Goal: Information Seeking & Learning: Learn about a topic

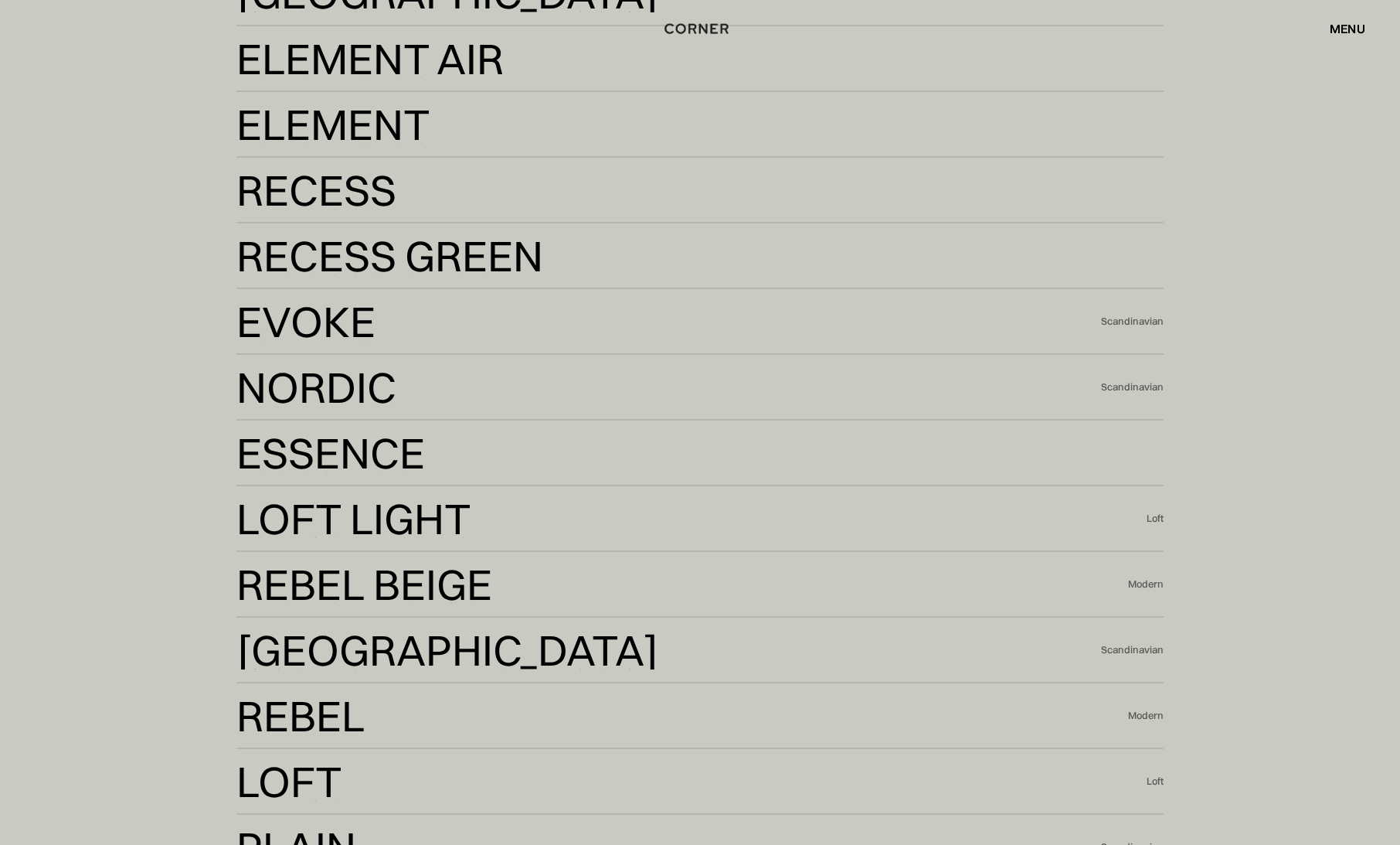
scroll to position [4096, 0]
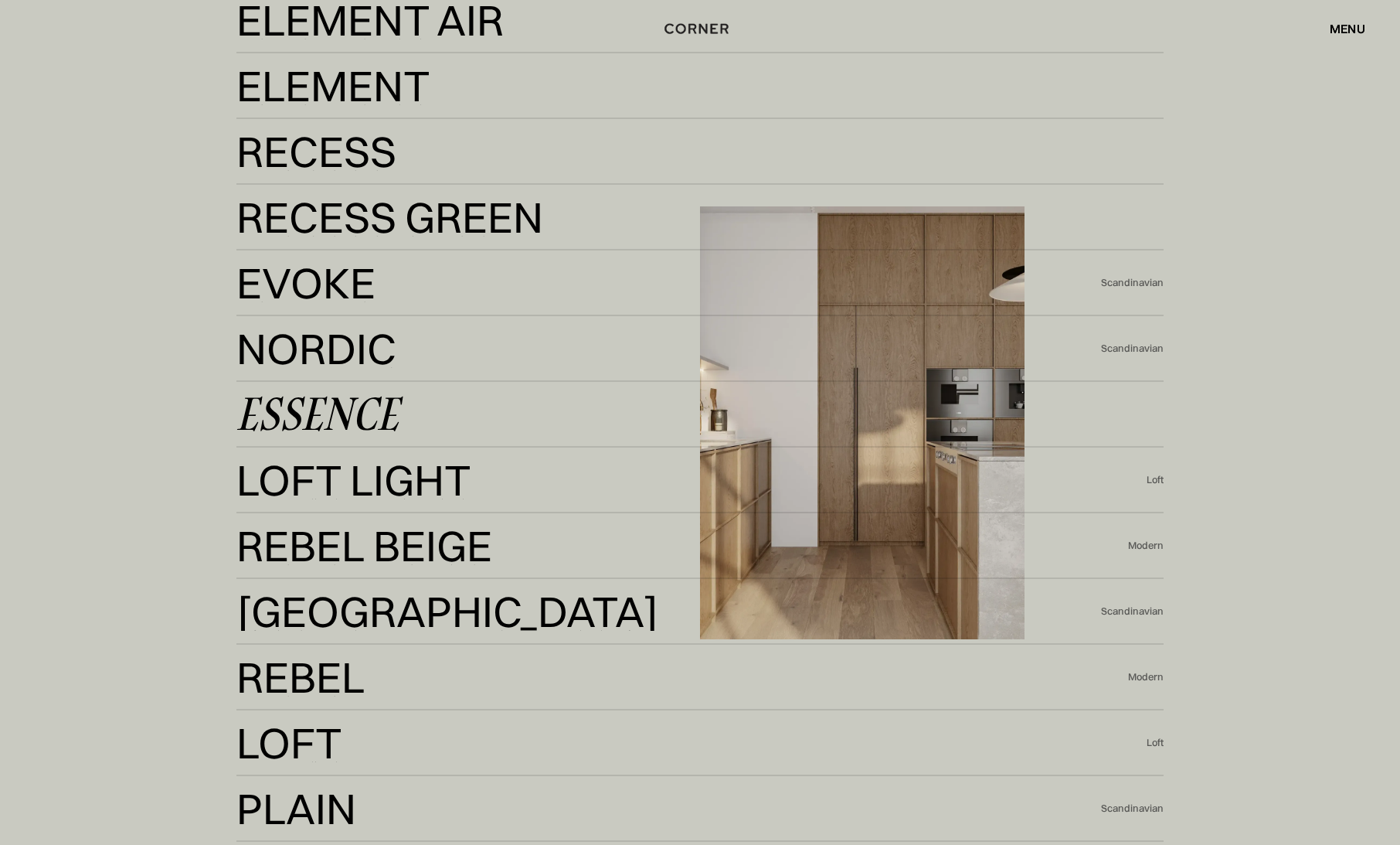
click at [447, 413] on link "Essence Essence" at bounding box center [700, 414] width 927 height 37
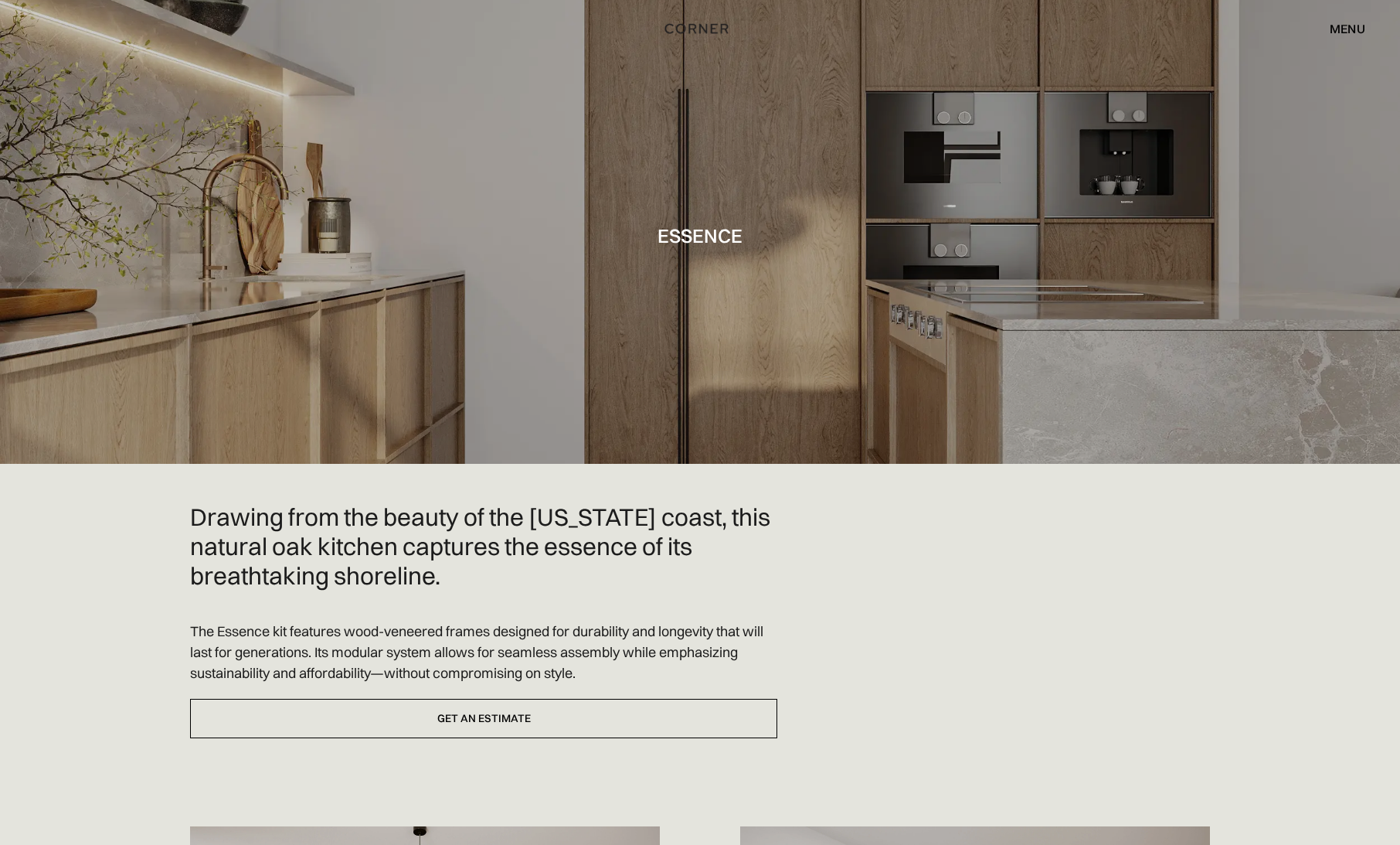
click at [1353, 26] on div "menu" at bounding box center [1347, 29] width 36 height 12
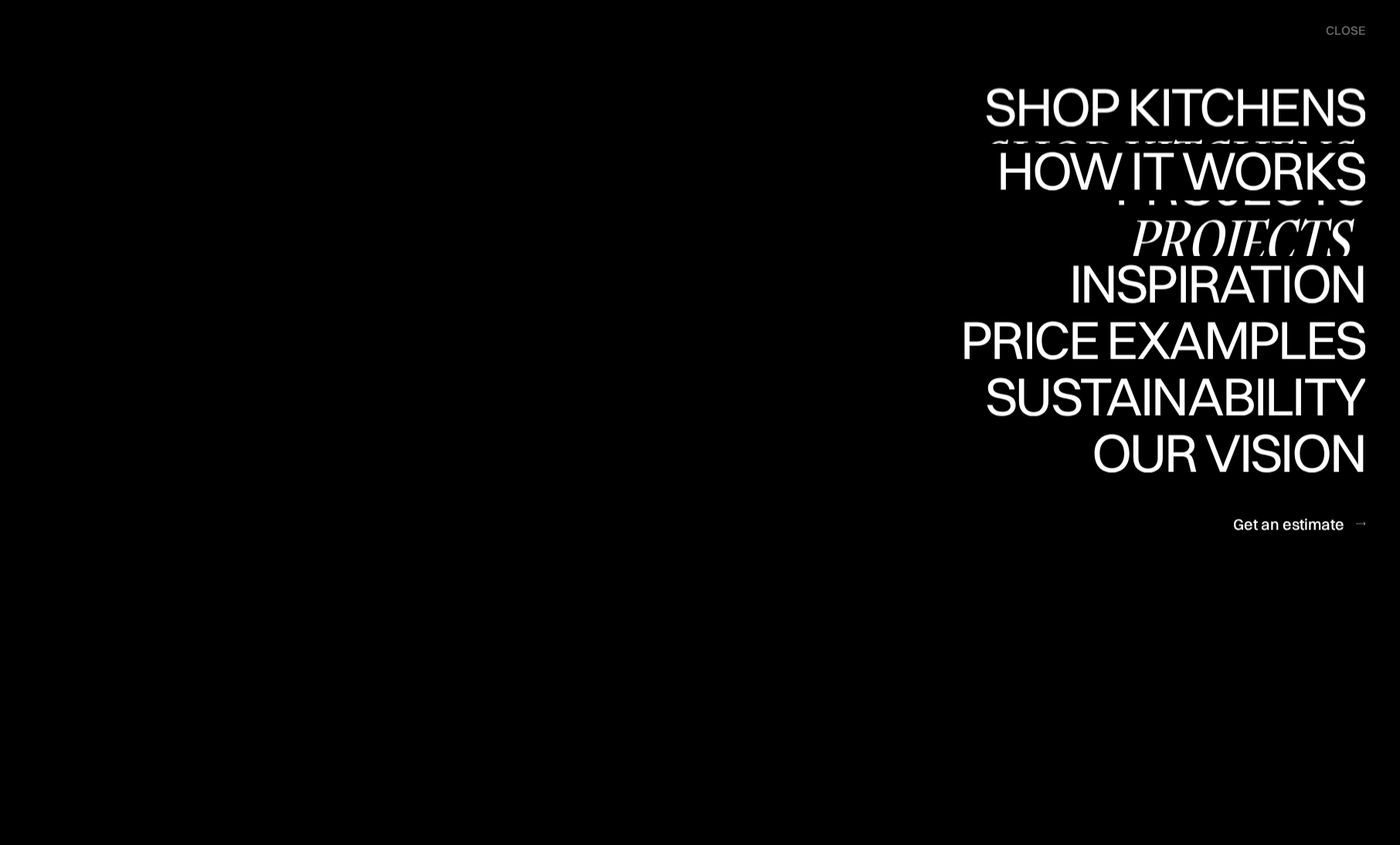
click at [1170, 134] on div "Shop Kitchens" at bounding box center [1172, 161] width 389 height 54
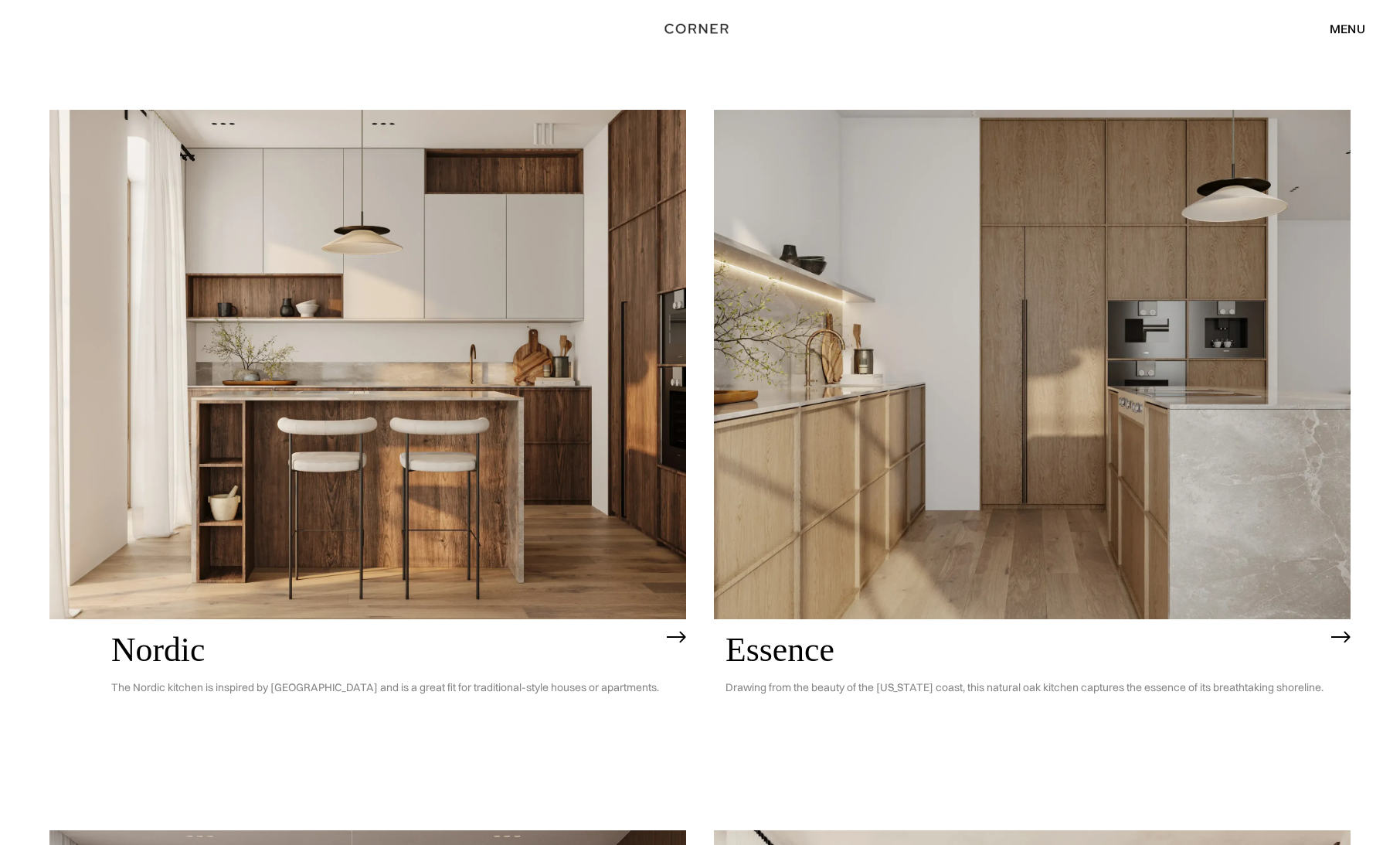
scroll to position [154, 0]
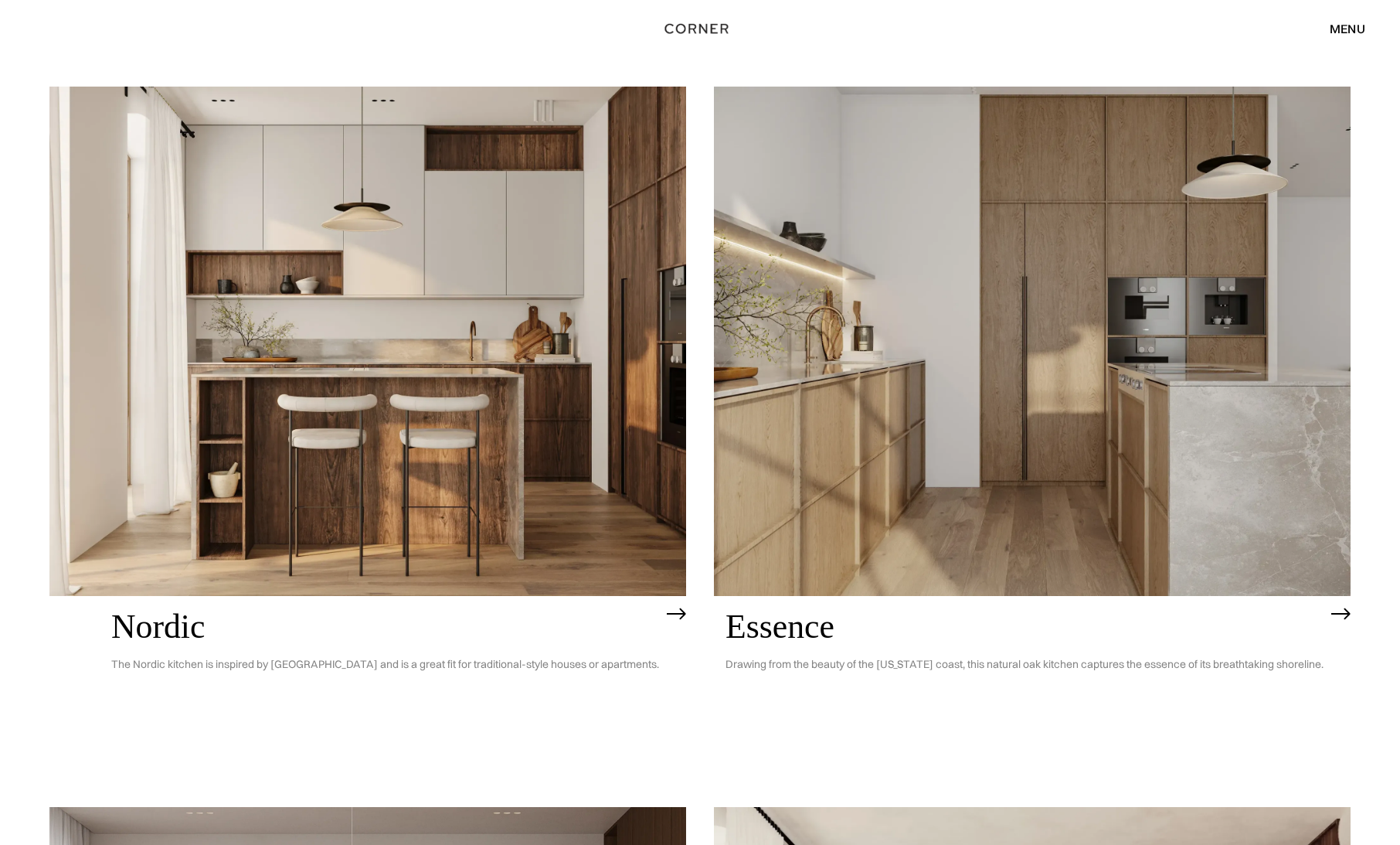
click at [379, 434] on img at bounding box center [368, 341] width 637 height 509
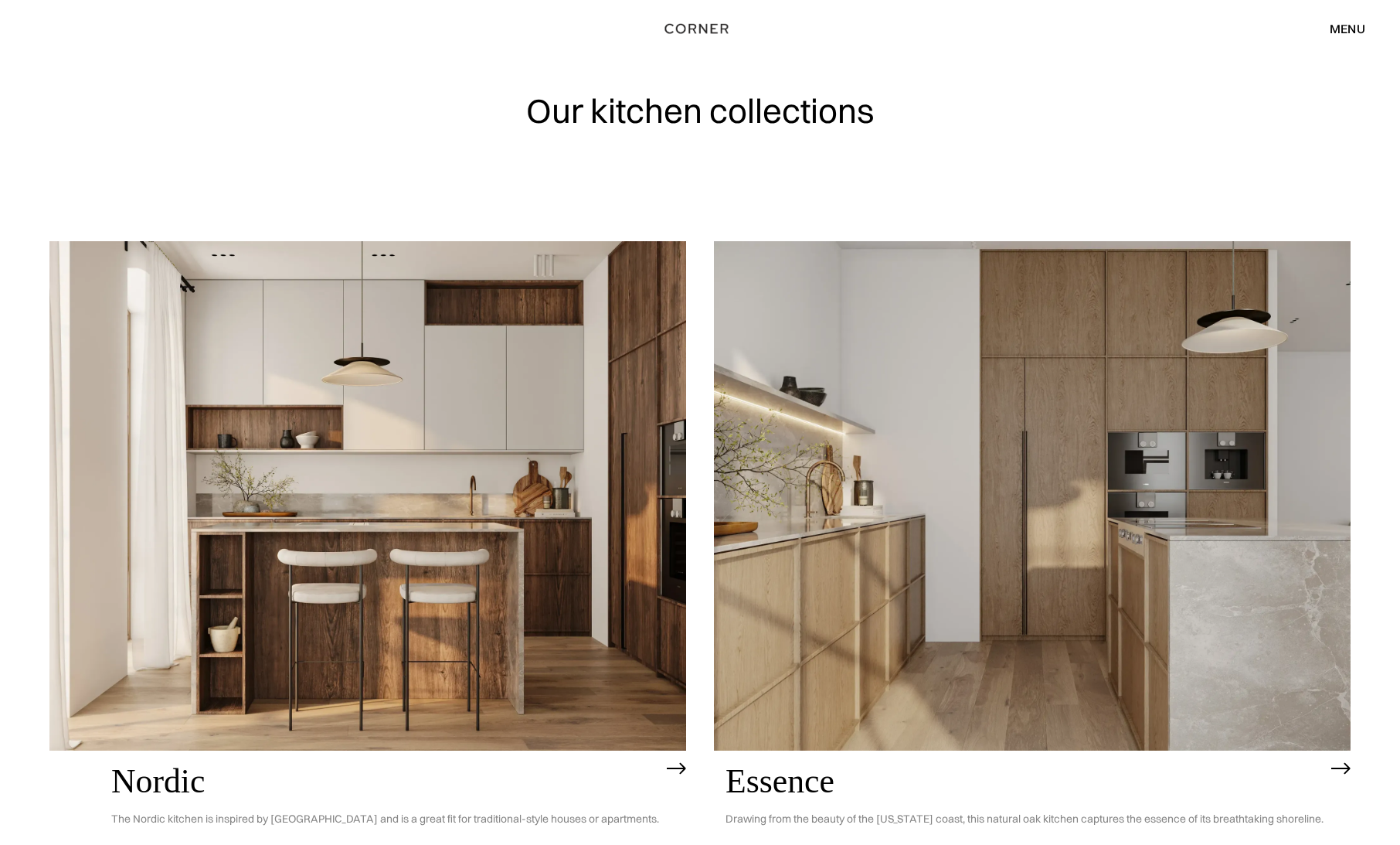
click at [1343, 29] on div "menu" at bounding box center [1347, 29] width 36 height 12
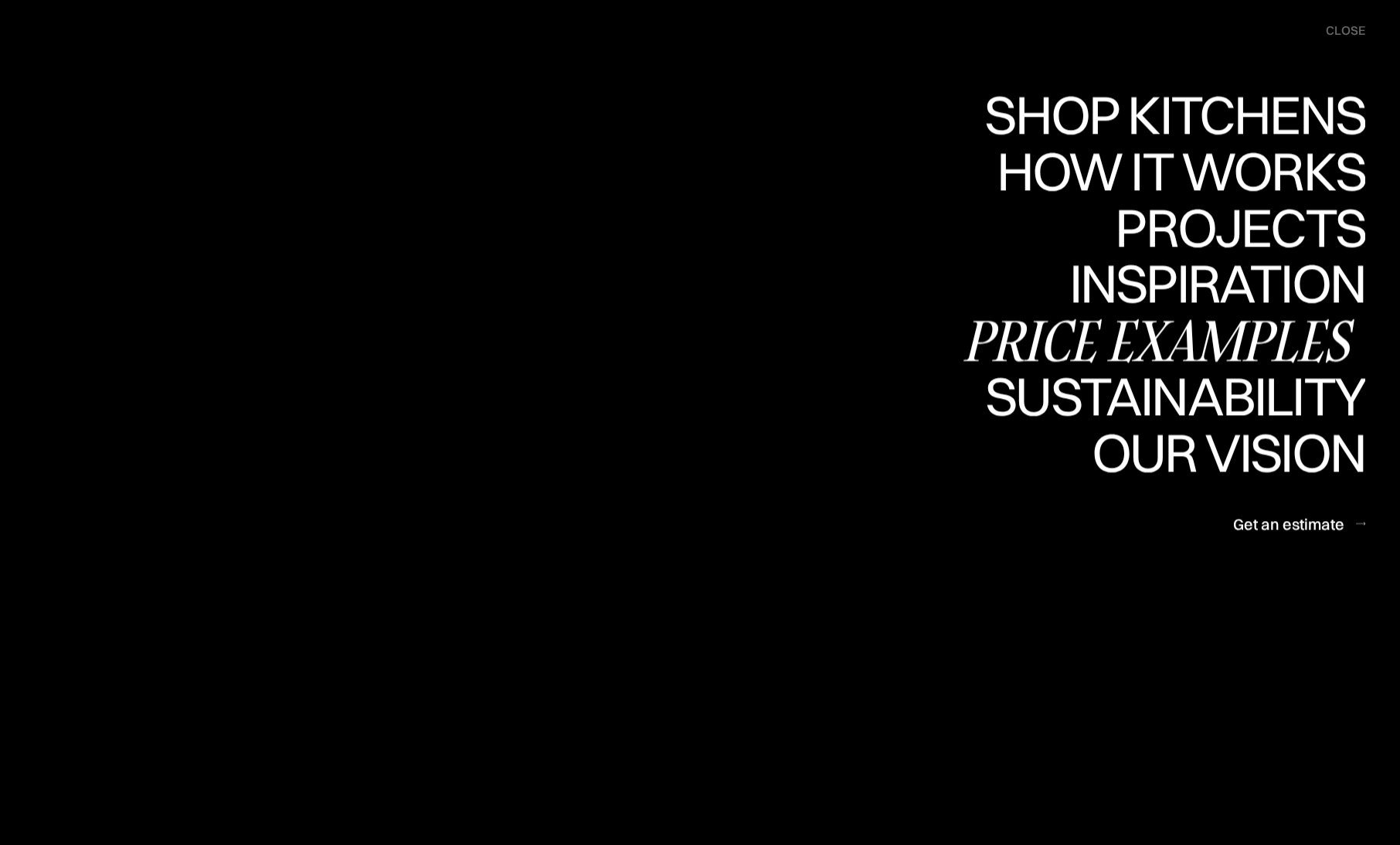
click at [1173, 348] on div "Price examples" at bounding box center [1164, 340] width 405 height 54
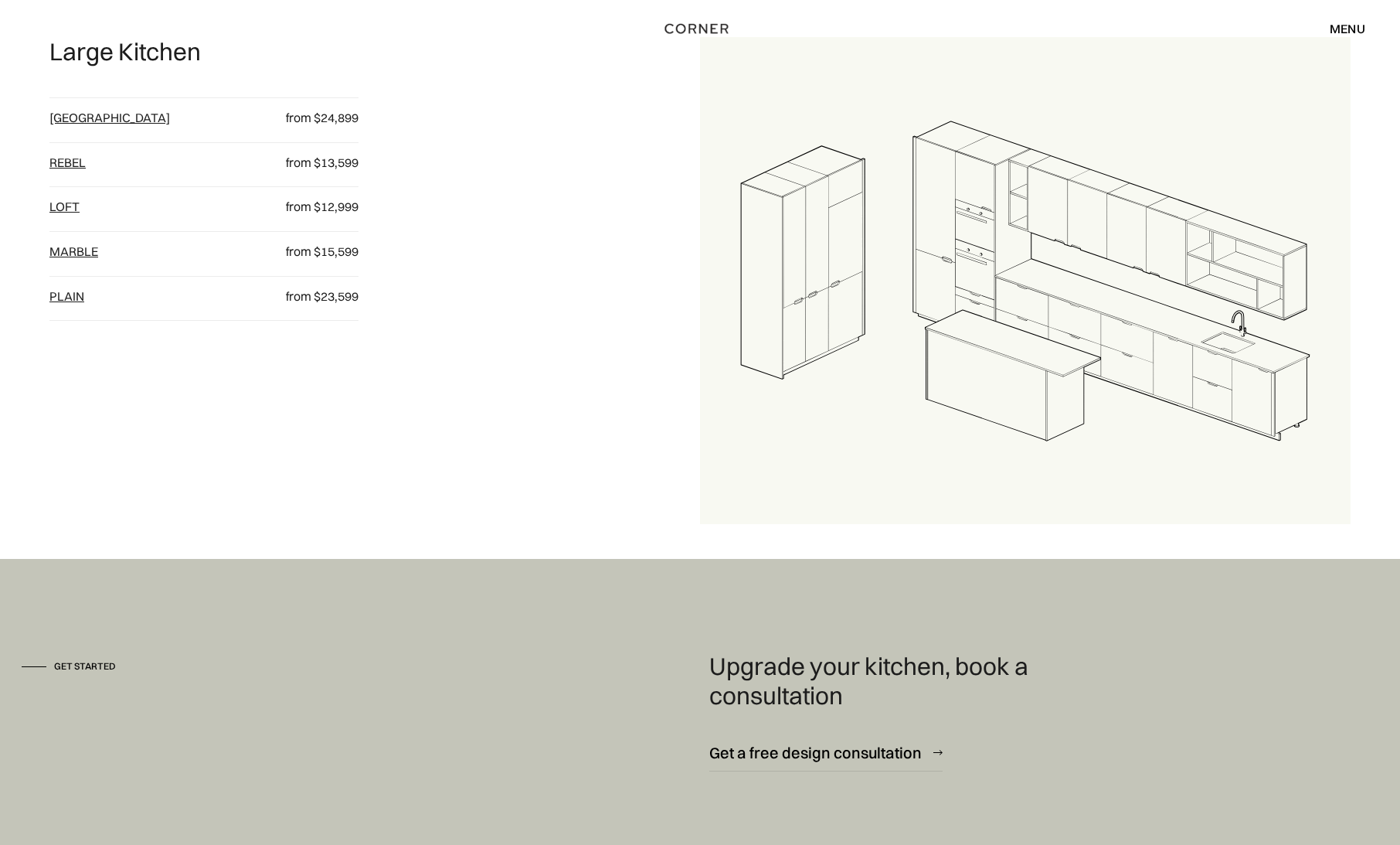
scroll to position [2359, 0]
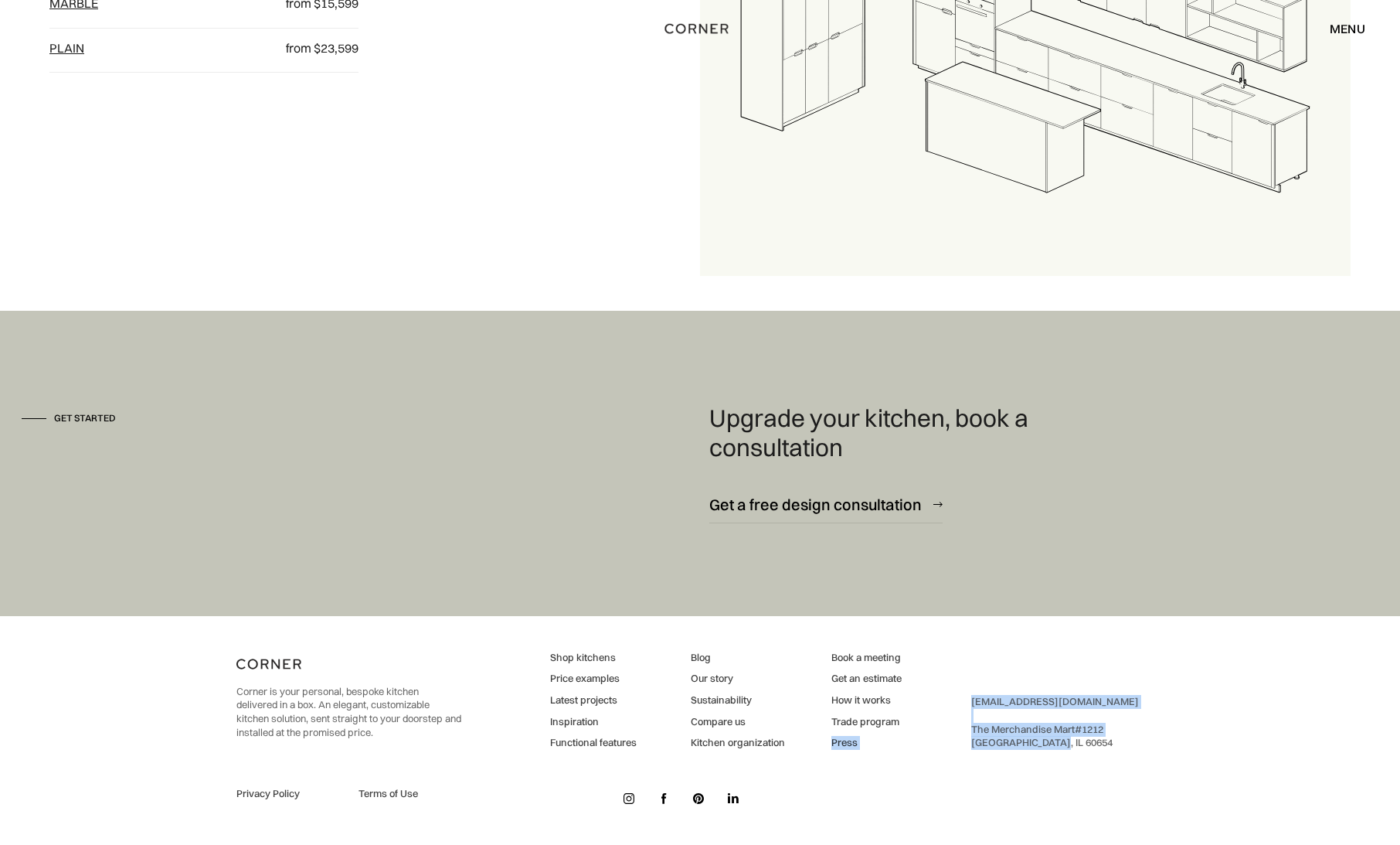
drag, startPoint x: 1066, startPoint y: 735, endPoint x: 956, endPoint y: 717, distance: 111.5
click at [956, 717] on div "Corner is your personal, bespoke kitchen delivered in a box. An elegant, custom…" at bounding box center [700, 730] width 927 height 228
click at [1009, 740] on div "hello@cornerrenovation.com ‍ The Merchandise Mart #1212 ‍ Chicago, IL 60654" at bounding box center [1056, 722] width 168 height 54
drag, startPoint x: 1072, startPoint y: 744, endPoint x: 970, endPoint y: 728, distance: 103.2
click at [970, 728] on div "Corner is your personal, bespoke kitchen delivered in a box. An elegant, custom…" at bounding box center [700, 730] width 927 height 228
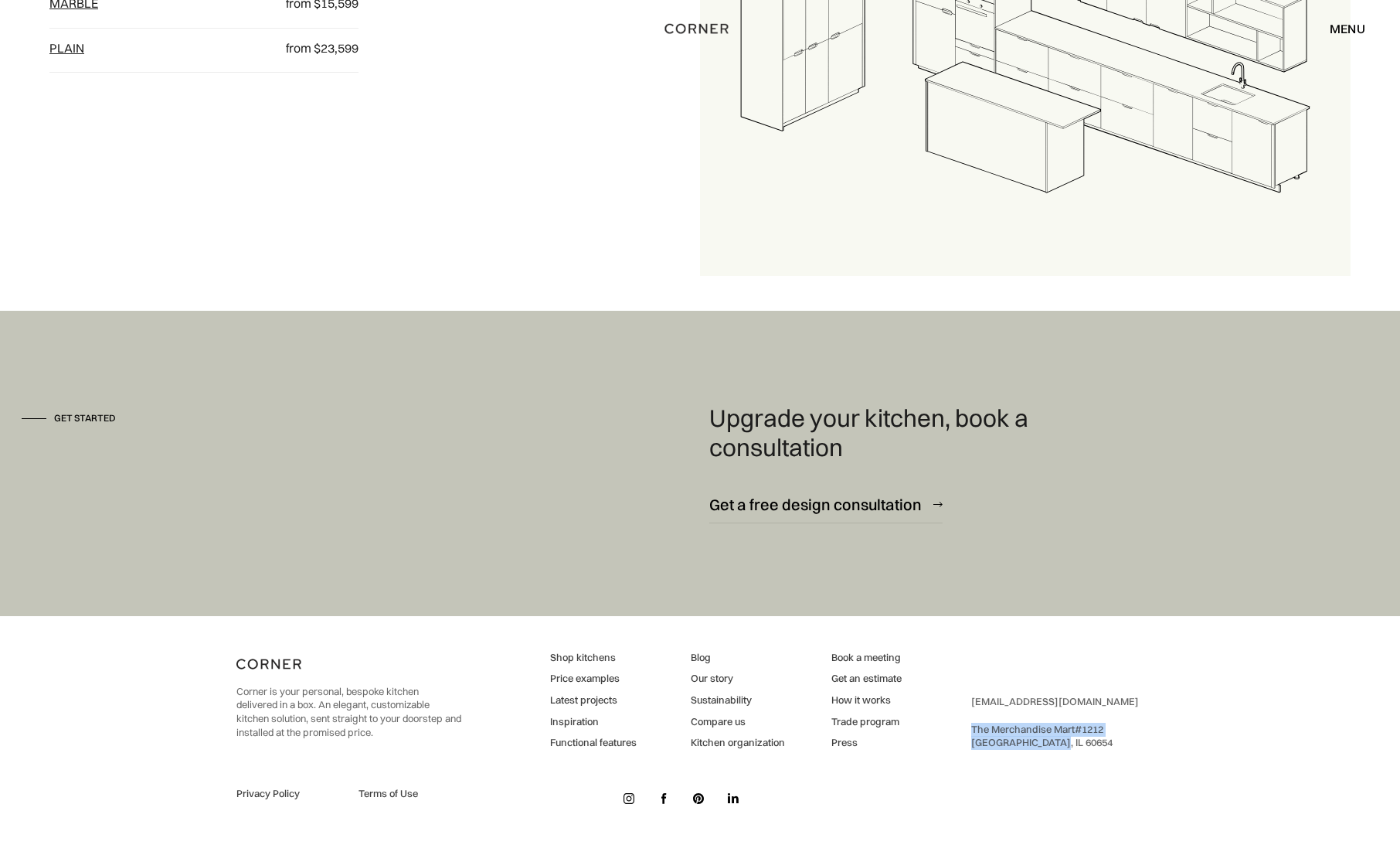
copy div "The Merchandise Mart #1212 ‍ Chicago, IL 60654"
click at [1073, 759] on div "Corner is your personal, bespoke kitchen delivered in a box. An elegant, custom…" at bounding box center [700, 730] width 927 height 228
drag, startPoint x: 1078, startPoint y: 743, endPoint x: 985, endPoint y: 722, distance: 95.3
click at [985, 724] on div "hello@cornerrenovation.com ‍ The Merchandise Mart #1212 ‍ Chicago, IL 60654" at bounding box center [1056, 722] width 168 height 54
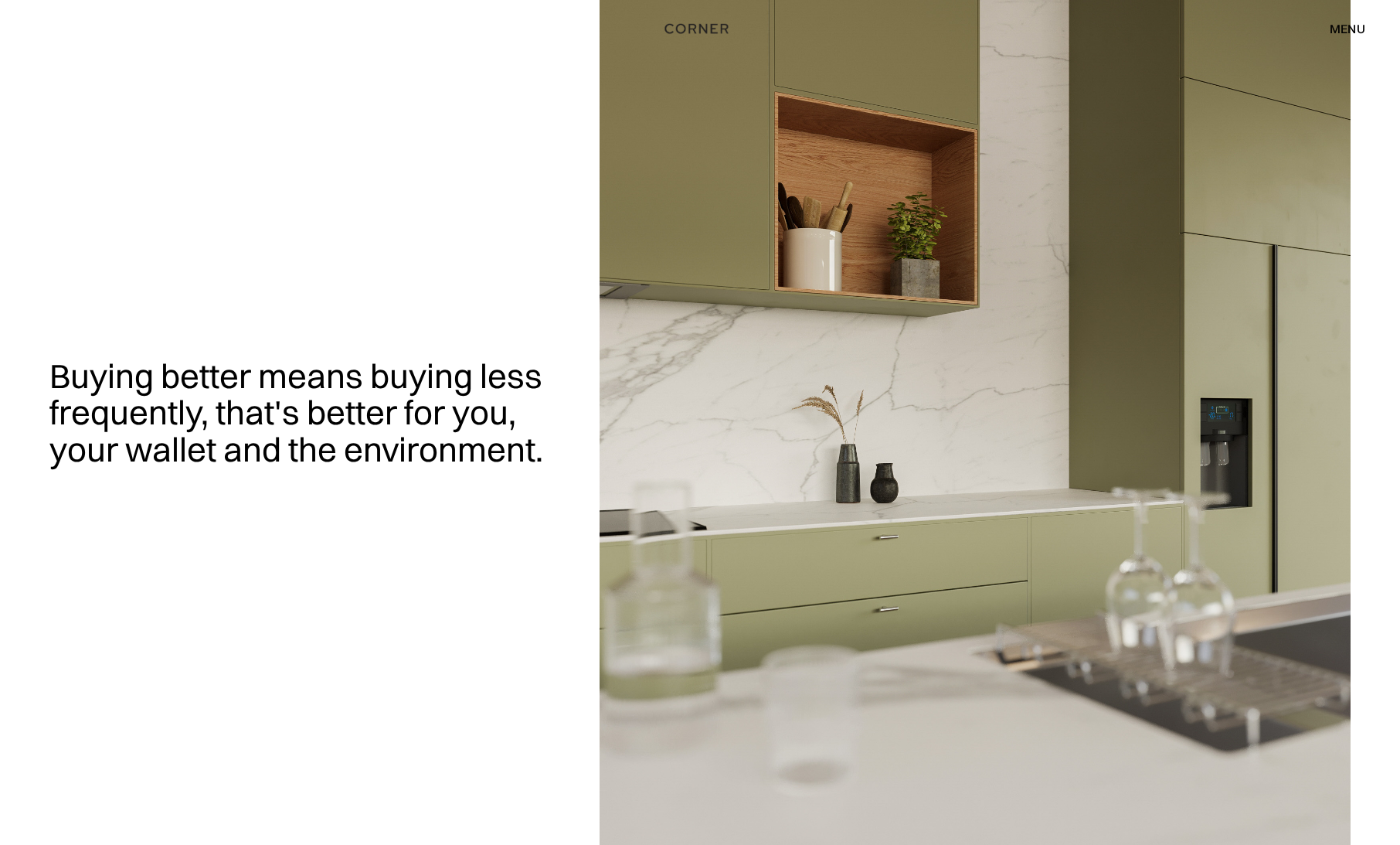
scroll to position [78, 0]
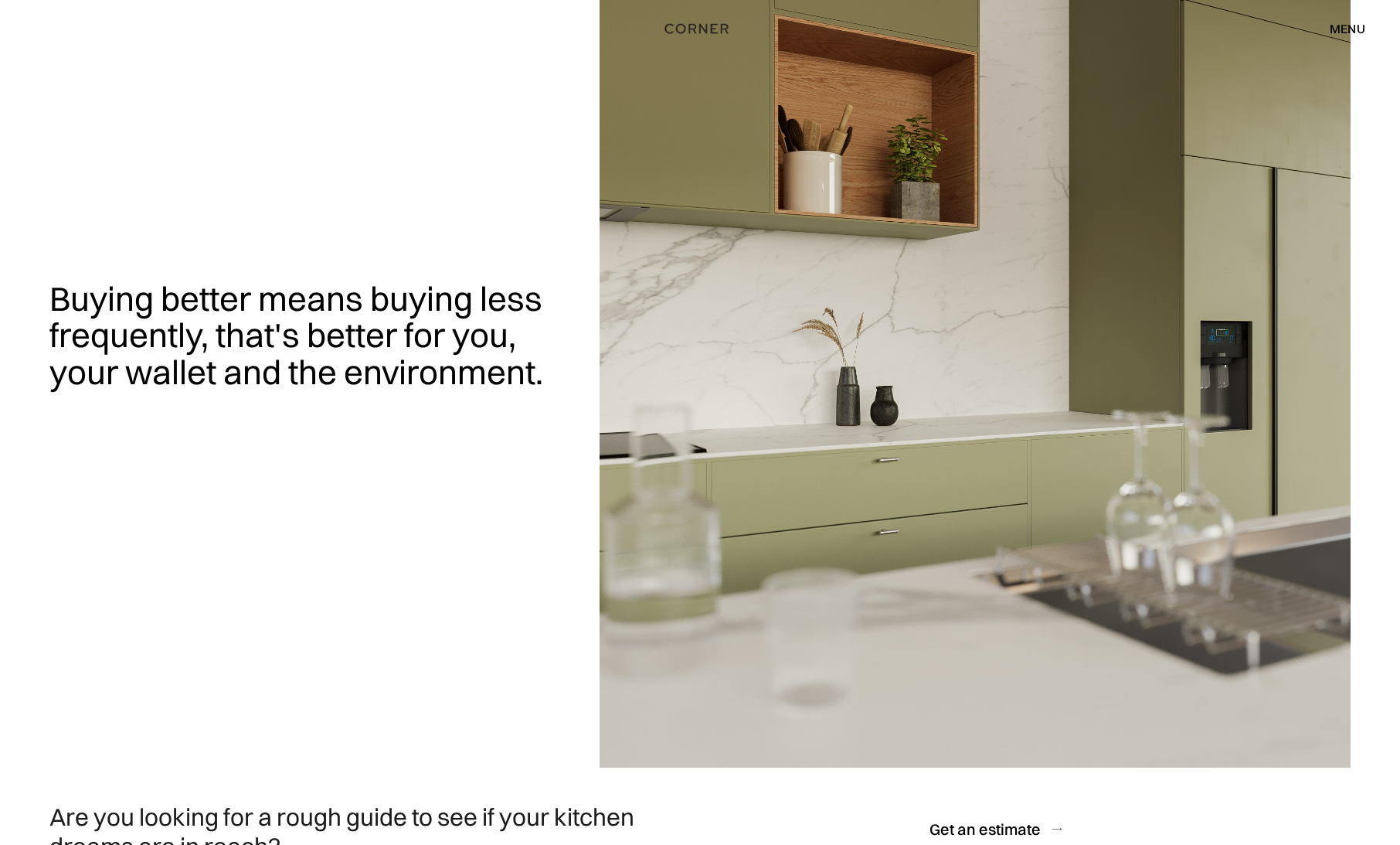
click at [1357, 30] on div "menu" at bounding box center [1347, 29] width 36 height 12
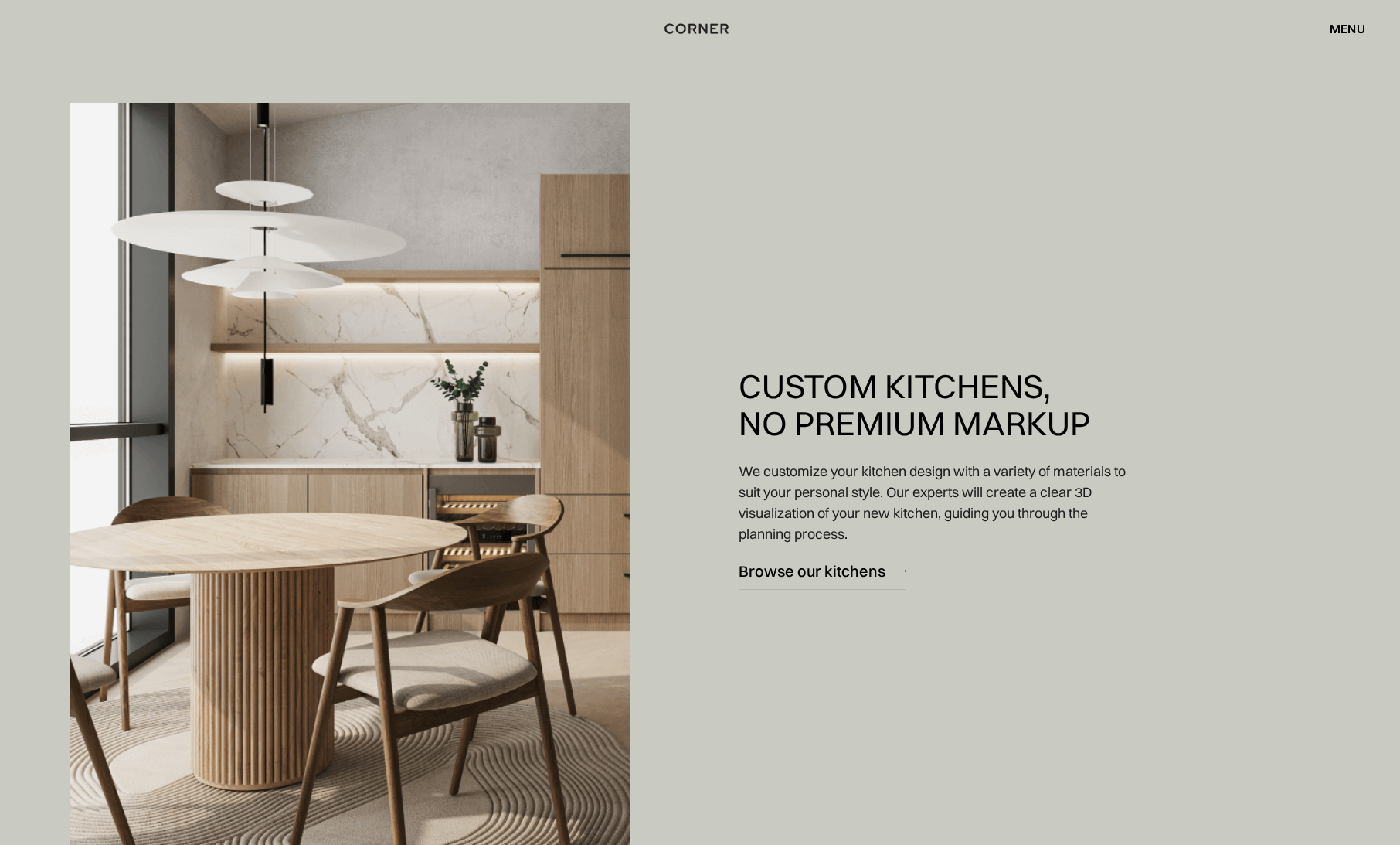
scroll to position [1313, 0]
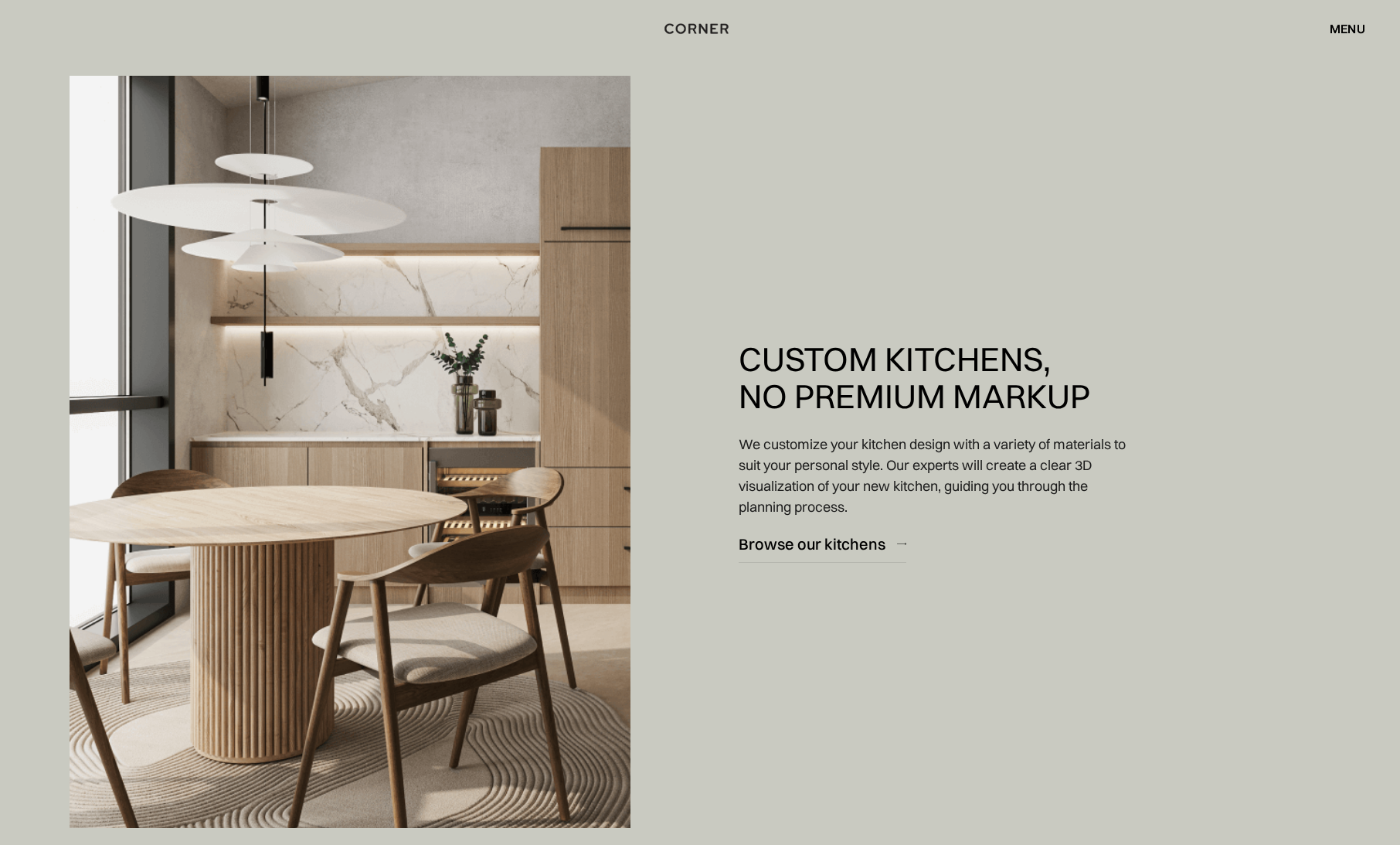
click at [1353, 22] on div "menu" at bounding box center [1347, 29] width 36 height 12
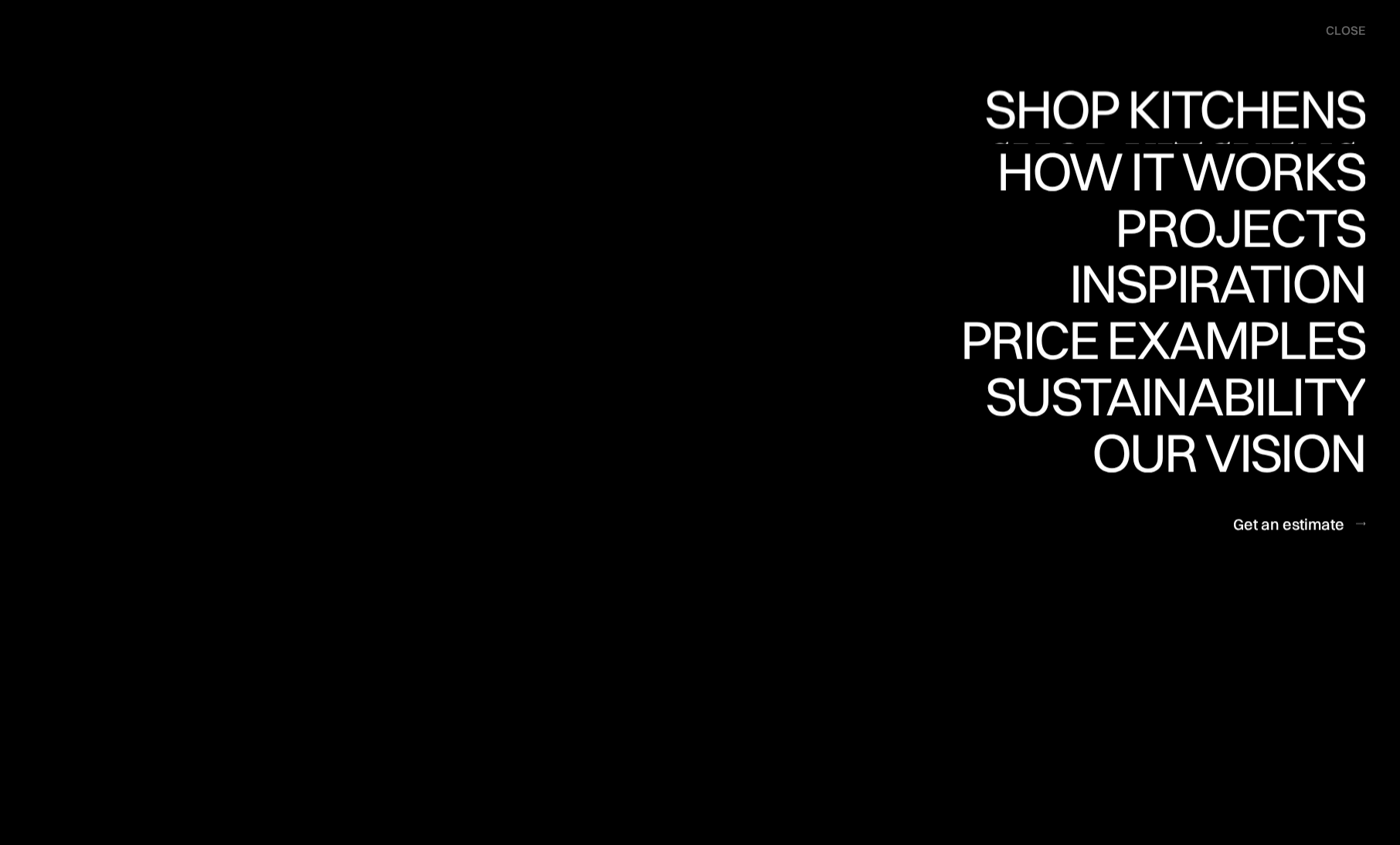
click at [1197, 136] on div "Shop Kitchens" at bounding box center [1172, 162] width 389 height 54
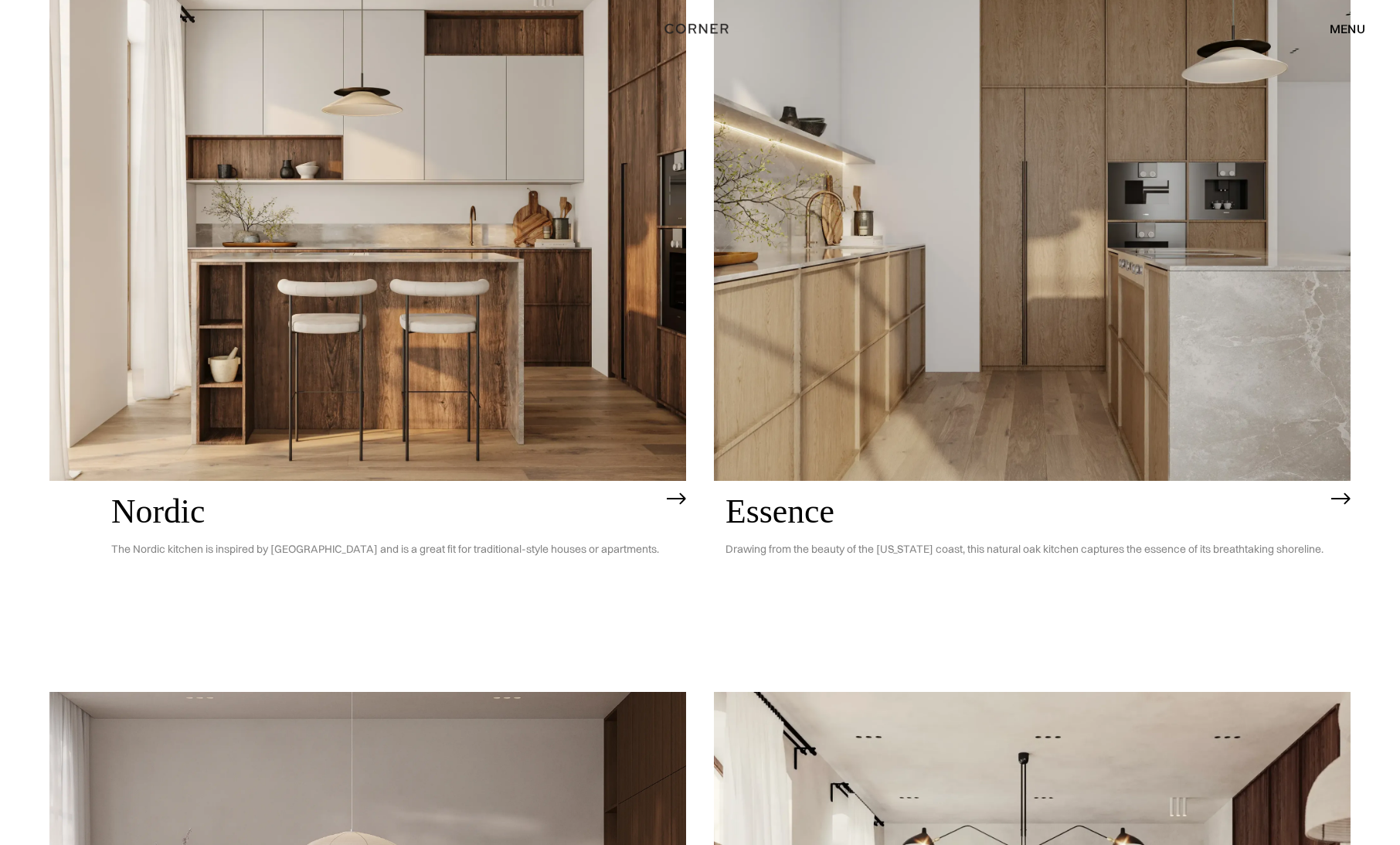
scroll to position [232, 0]
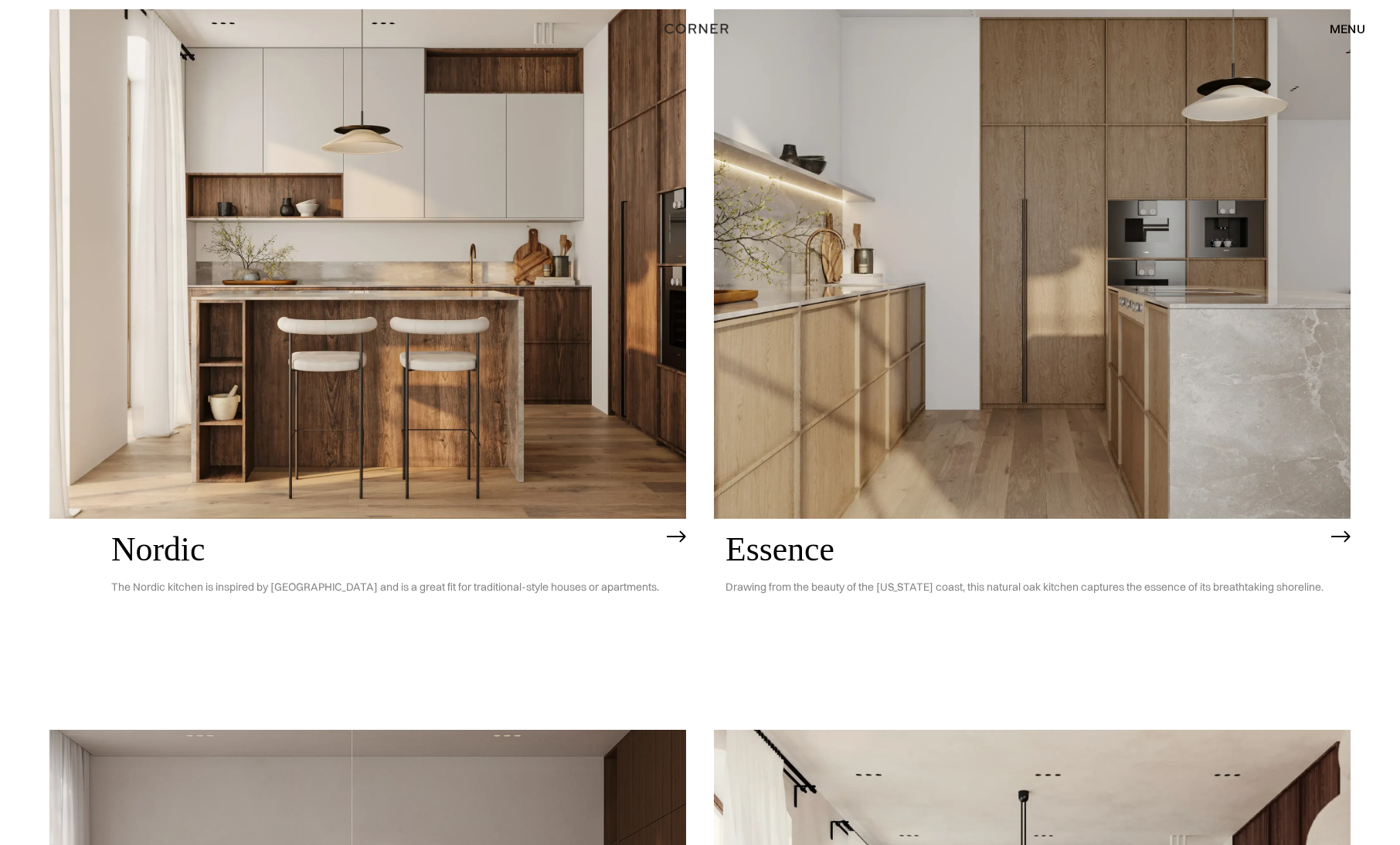
click at [826, 344] on img at bounding box center [1032, 263] width 637 height 509
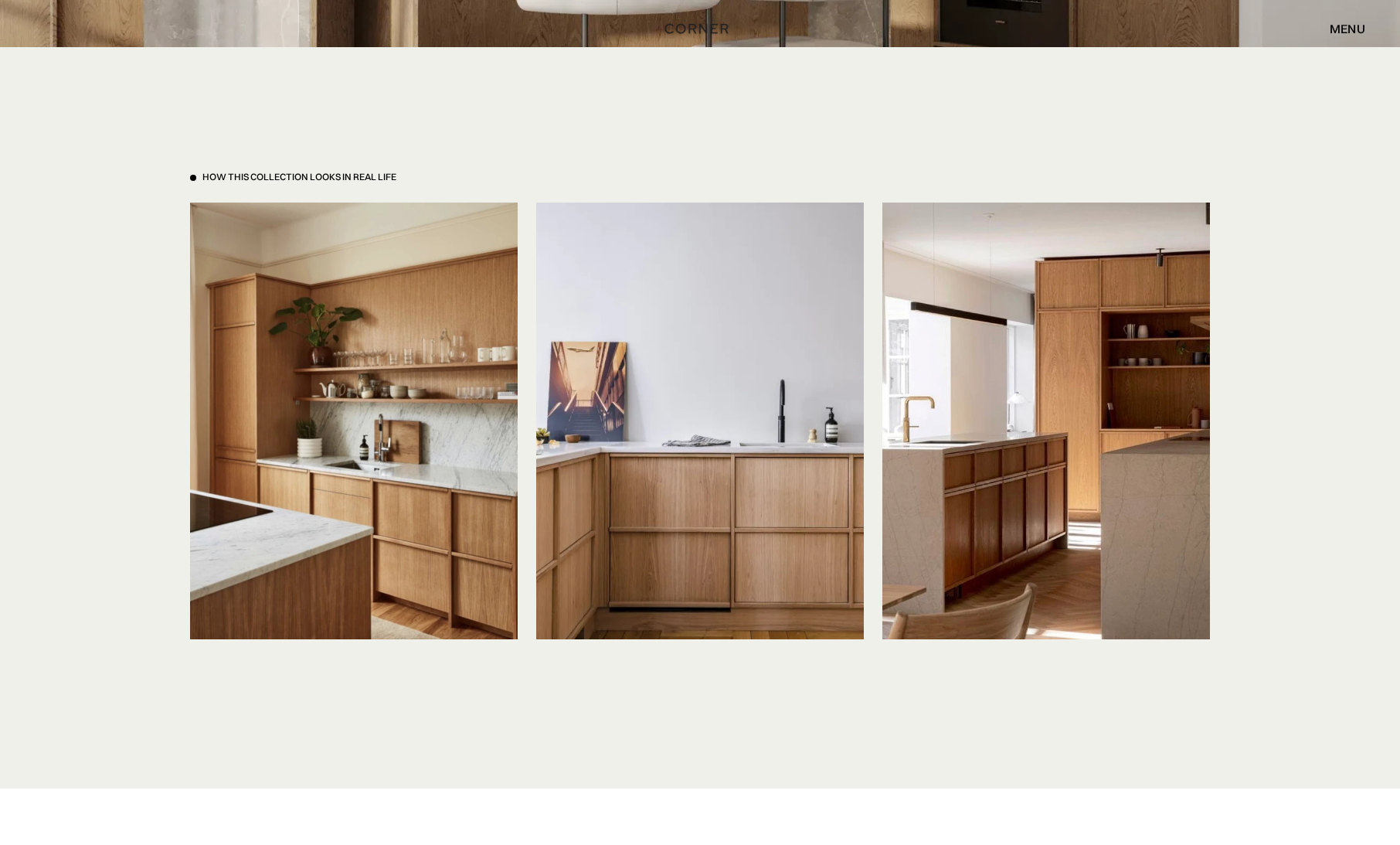
scroll to position [3477, 0]
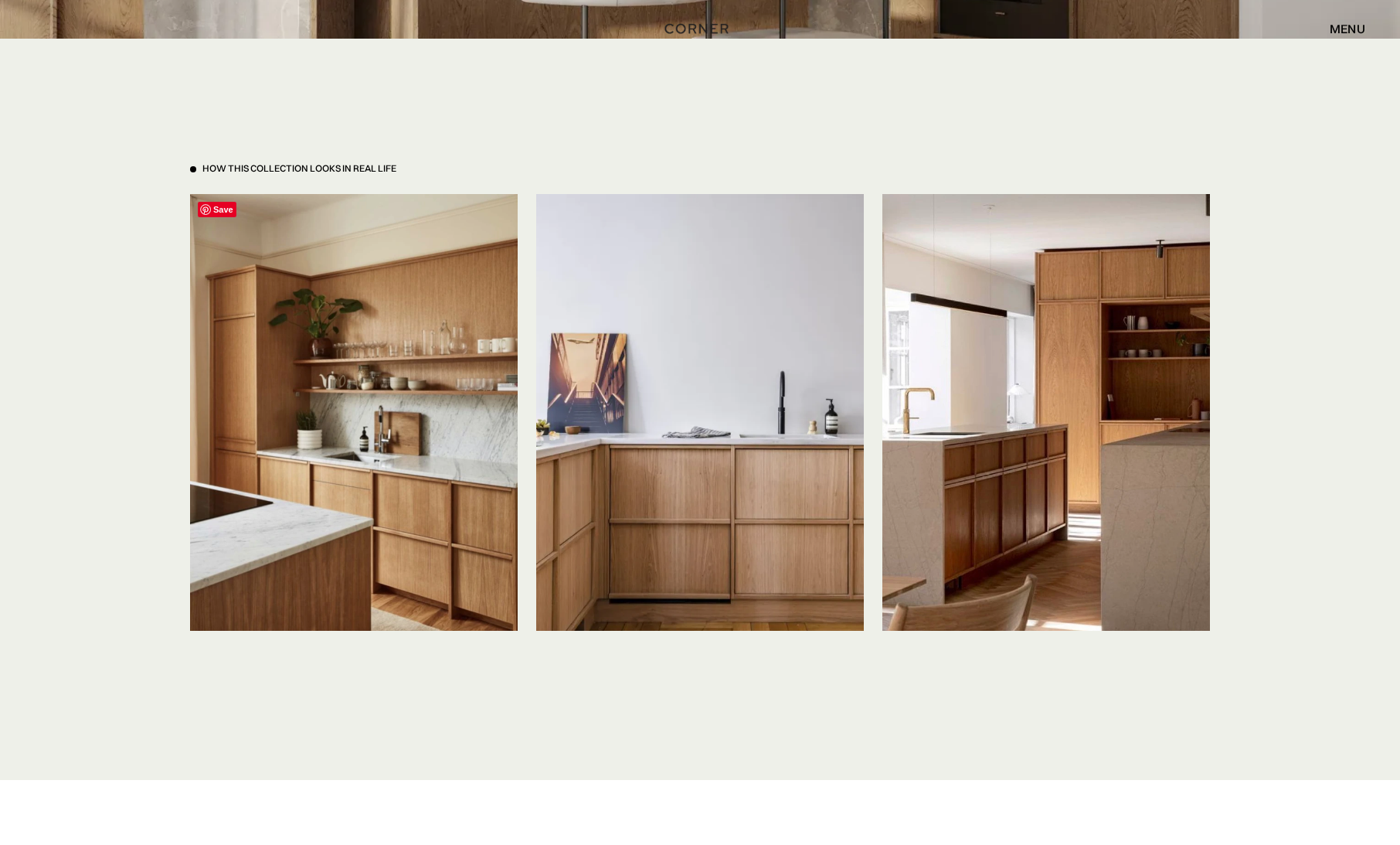
click at [405, 315] on img at bounding box center [353, 411] width 327 height 436
click at [261, 344] on img at bounding box center [353, 411] width 327 height 436
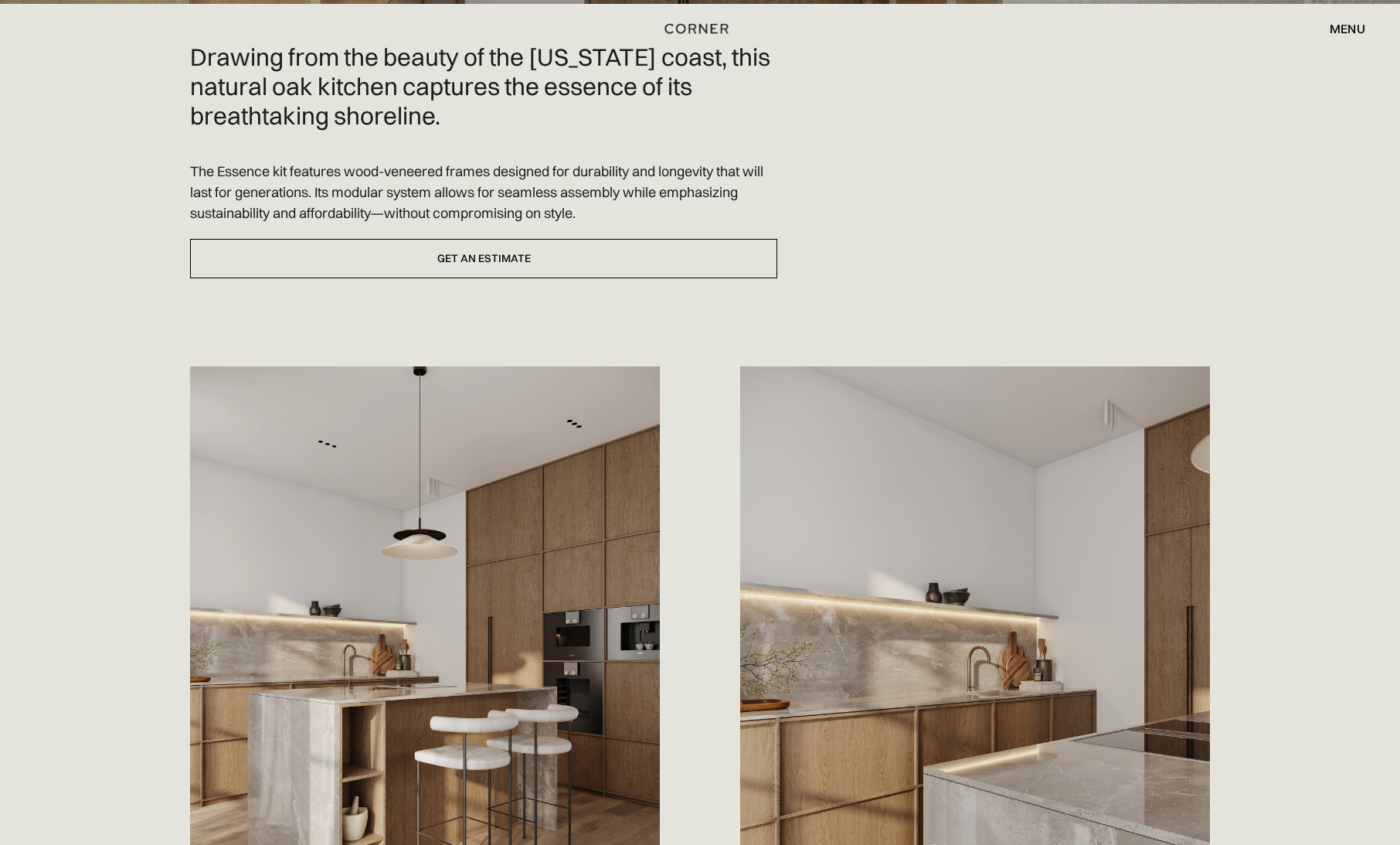
scroll to position [0, 0]
